Goal: Find contact information: Find contact information

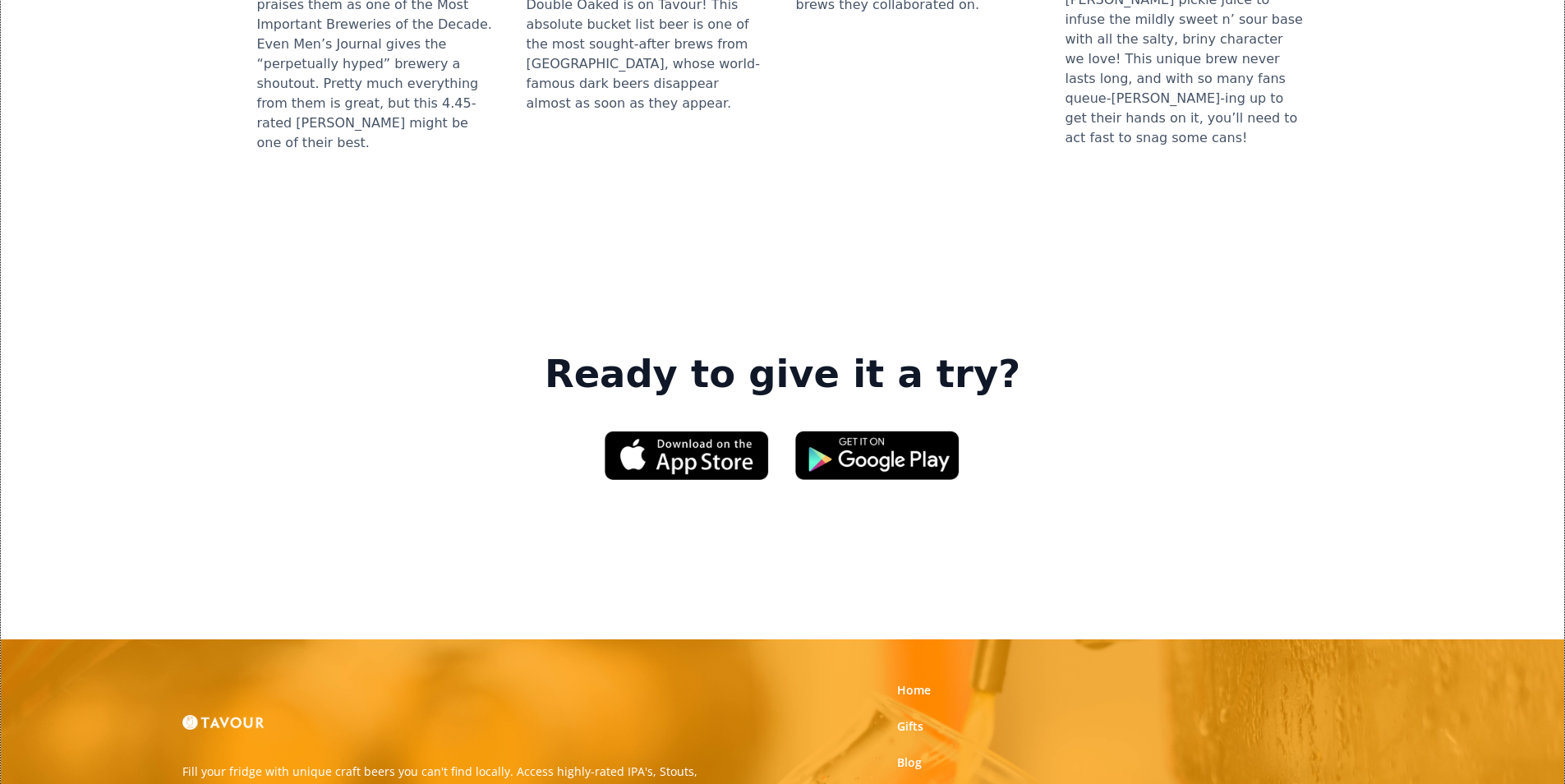
scroll to position [2382, 0]
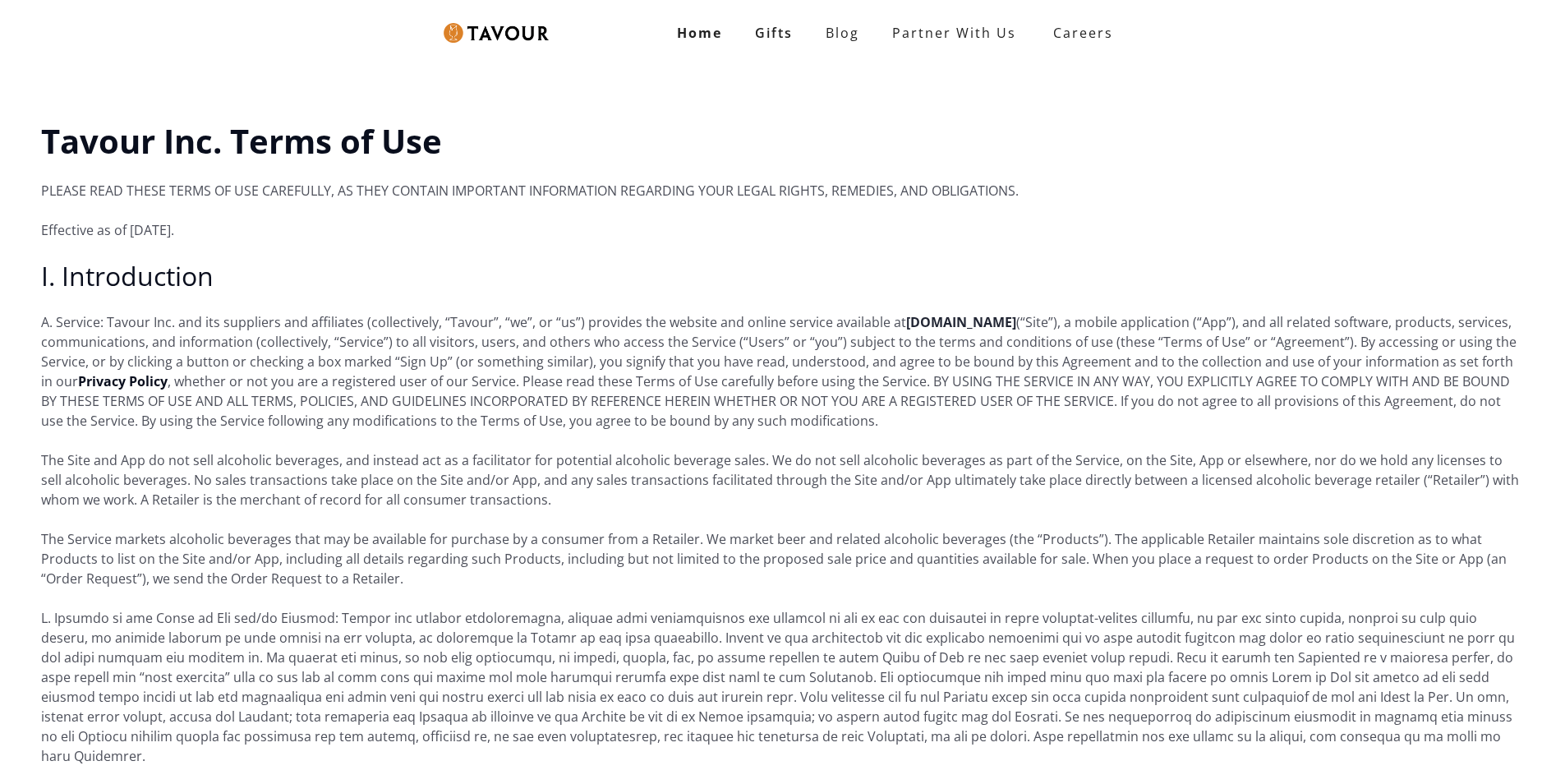
click at [916, 317] on strong "Tavour.com" at bounding box center [961, 322] width 110 height 18
